Goal: Information Seeking & Learning: Learn about a topic

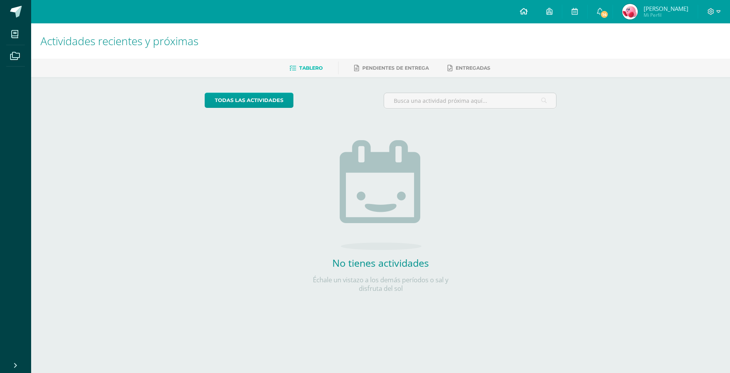
click at [531, 11] on link at bounding box center [524, 11] width 26 height 23
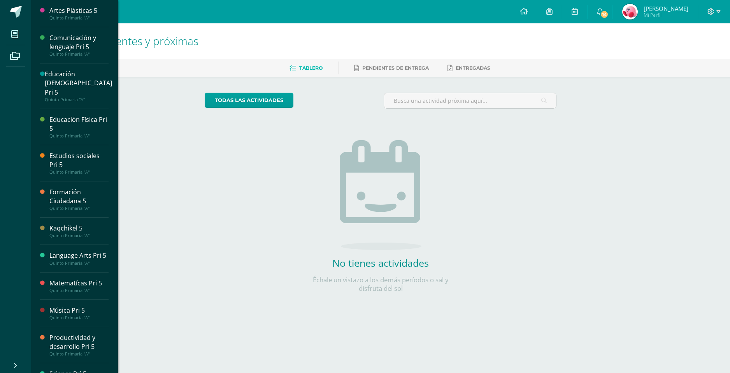
click at [68, 284] on div "Matematícas Pri 5" at bounding box center [78, 283] width 59 height 9
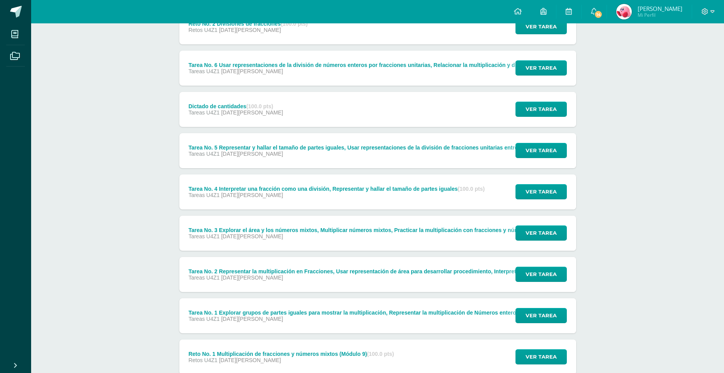
scroll to position [407, 0]
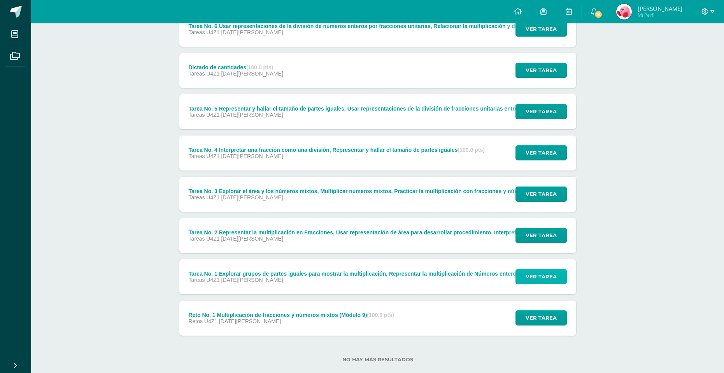
click at [543, 282] on span "Ver tarea" at bounding box center [541, 276] width 31 height 14
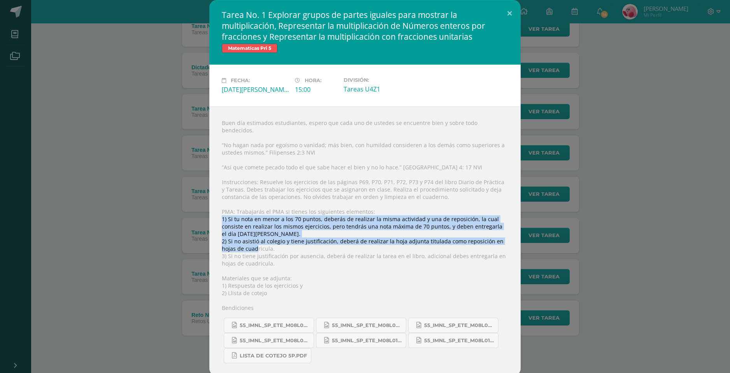
drag, startPoint x: 262, startPoint y: 246, endPoint x: 473, endPoint y: 237, distance: 211.9
click at [491, 233] on div "Buen día estimados estudiantes, espero que cada uno de ustedes se encuentre bie…" at bounding box center [364, 241] width 311 height 270
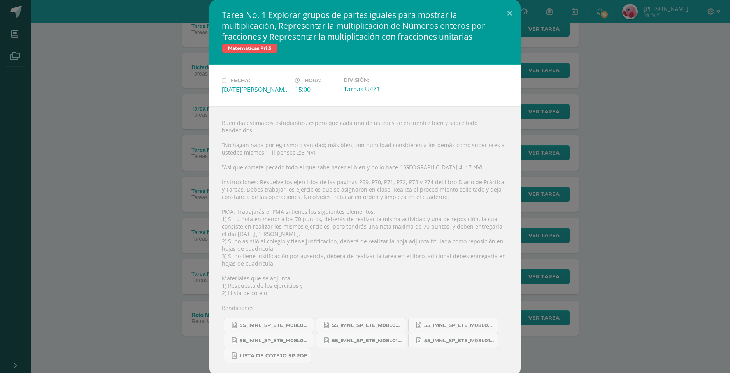
click at [358, 274] on div "Buen día estimados estudiantes, espero que cada uno de ustedes se encuentre bie…" at bounding box center [364, 241] width 311 height 270
click at [509, 11] on button at bounding box center [510, 13] width 22 height 26
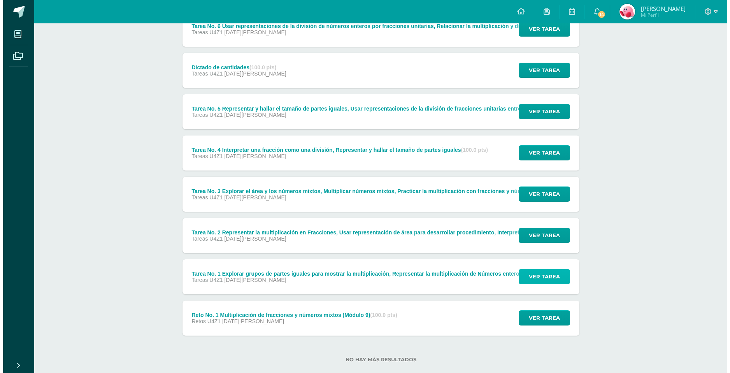
scroll to position [421, 0]
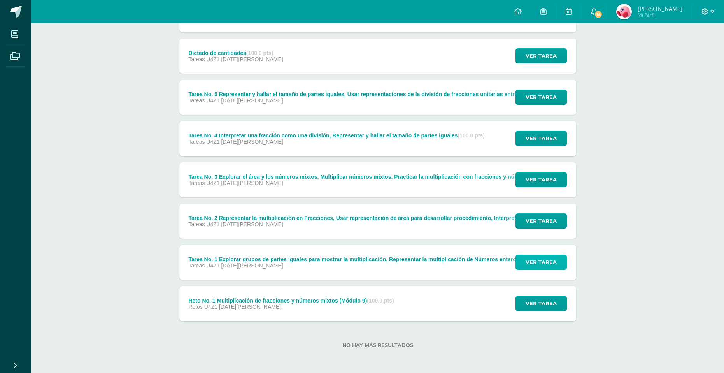
click at [527, 264] on span "Ver tarea" at bounding box center [541, 262] width 31 height 14
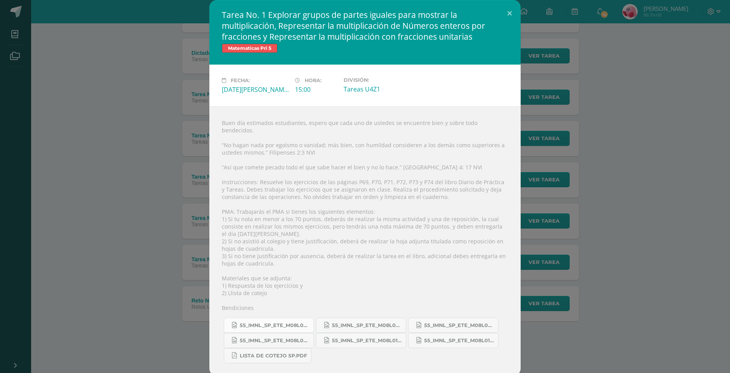
click at [260, 325] on span "55_imnl_sp_ete_m08l03_10_crop_1.png" at bounding box center [275, 325] width 70 height 6
click at [280, 361] on link "Lista de Cotejo 5P.pdf" at bounding box center [268, 355] width 88 height 15
click at [432, 340] on span "55_imnl_sp_ete_m08l01_9_crop_1.png" at bounding box center [459, 340] width 70 height 6
click at [378, 341] on span "55_imnl_sp_ete_m08l01_10_crop_1.png" at bounding box center [367, 340] width 70 height 6
click at [266, 339] on span "55_imnl_sp_ete_m08l02_11_crop_1.png" at bounding box center [275, 340] width 70 height 6
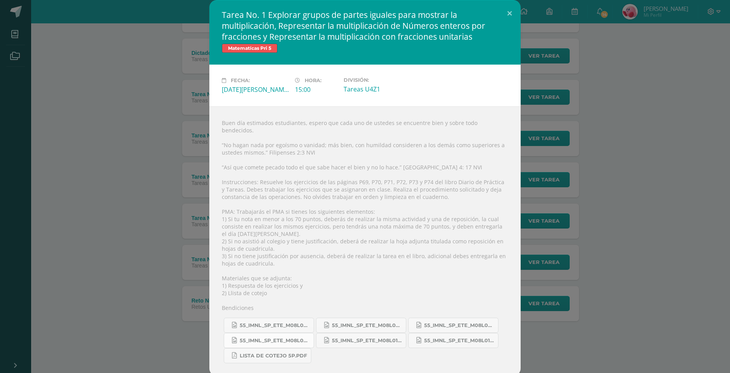
click at [273, 343] on span "55_imnl_sp_ete_m08l02_11_crop_1.png" at bounding box center [275, 340] width 70 height 6
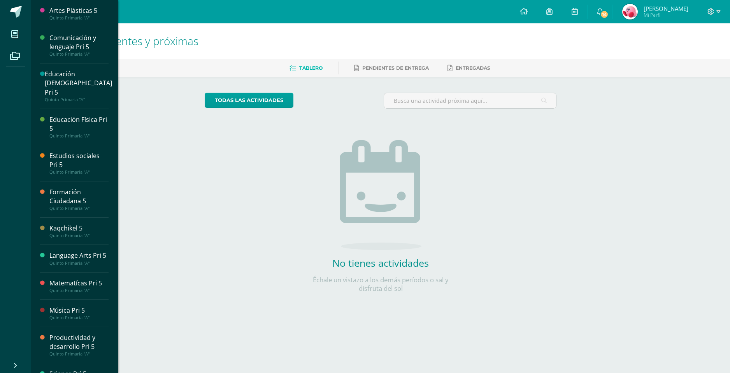
click at [25, 38] on li "Mis cursos" at bounding box center [15, 34] width 31 height 22
click at [77, 290] on div "Quinto Primaria "A"" at bounding box center [78, 290] width 59 height 5
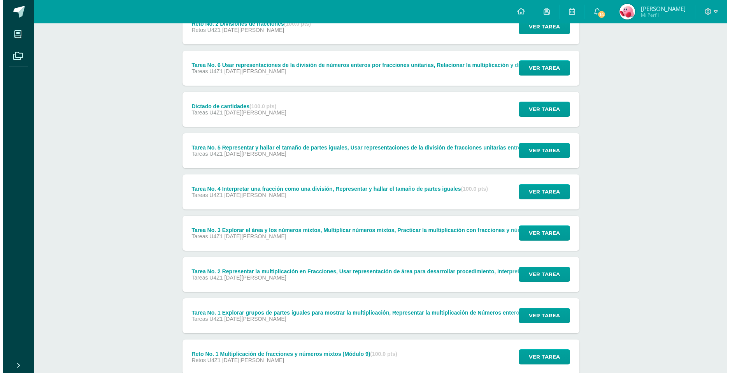
scroll to position [421, 0]
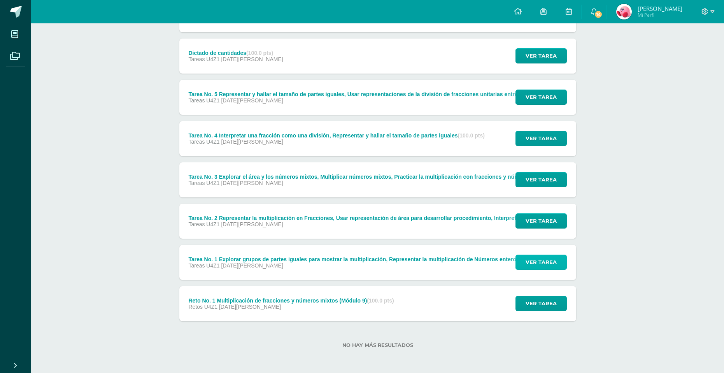
click at [534, 265] on span "Ver tarea" at bounding box center [541, 262] width 31 height 14
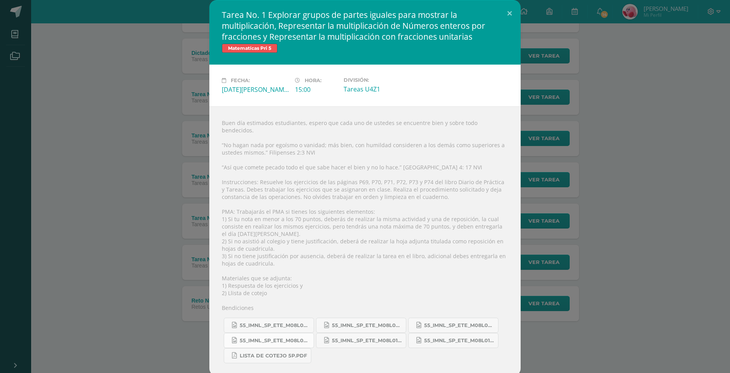
click at [262, 341] on span "55_imnl_sp_ete_m08l02_11_crop_1.png" at bounding box center [275, 340] width 70 height 6
click at [428, 320] on link "55_imnl_sp_ete_m08l02_12_crop_1.png" at bounding box center [453, 325] width 90 height 15
click at [441, 329] on link "55_imnl_sp_ete_m08l02_12_crop_1.png" at bounding box center [453, 325] width 90 height 15
click at [374, 328] on span "55_imnl_sp_ete_m08l03_9_crop_1.png" at bounding box center [367, 325] width 70 height 6
click at [289, 322] on span "55_imnl_sp_ete_m08l03_10_crop_1.png" at bounding box center [275, 325] width 70 height 6
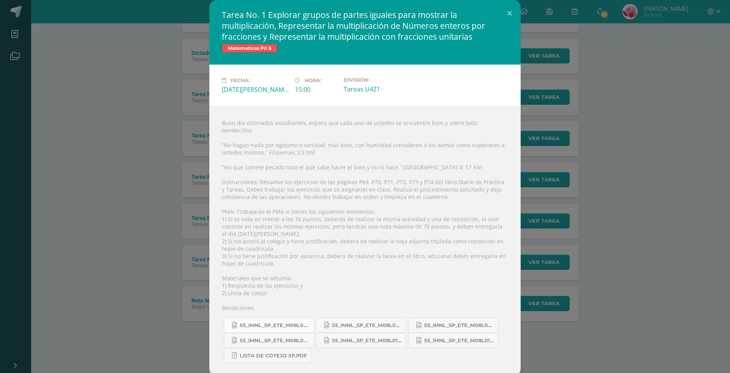
click at [267, 329] on link "55_imnl_sp_ete_m08l03_10_crop_1.png" at bounding box center [269, 325] width 90 height 15
click at [506, 10] on button at bounding box center [510, 13] width 22 height 26
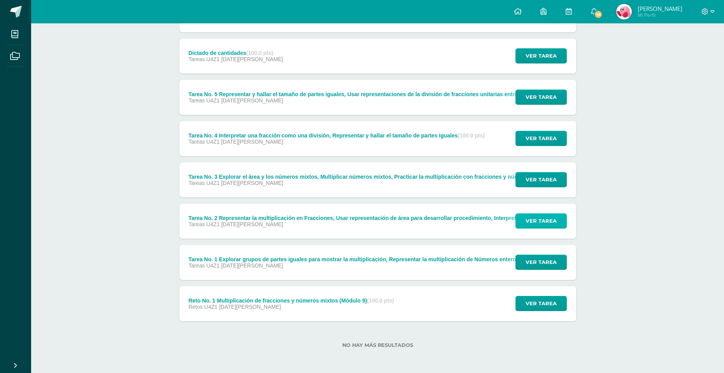
click at [546, 220] on span "Ver tarea" at bounding box center [541, 221] width 31 height 14
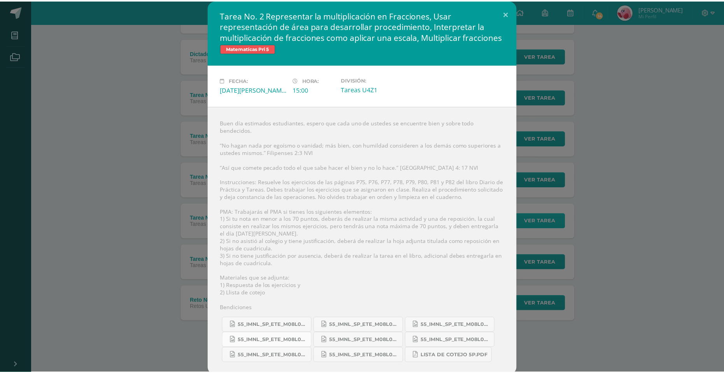
scroll to position [3, 0]
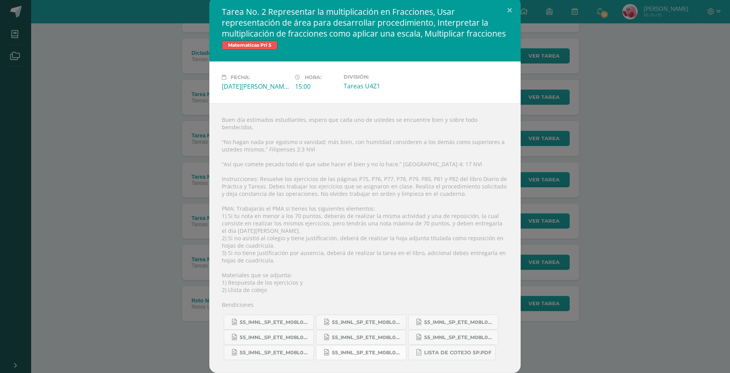
click at [356, 351] on span "55_imnl_sp_ete_m08l04_9_crop_1.png" at bounding box center [367, 352] width 70 height 6
click at [286, 348] on link "55_imnl_sp_ete_m08l04_10_crop_1.png" at bounding box center [269, 352] width 90 height 15
click at [436, 330] on link "55_imnl_sp_ete_m08l05_11_crop_1.png" at bounding box center [453, 337] width 90 height 15
click at [647, 86] on div "Tarea No. 2 Representar la multiplicación en Fracciones, Usar representación de…" at bounding box center [365, 185] width 724 height 376
